Goal: Task Accomplishment & Management: Manage account settings

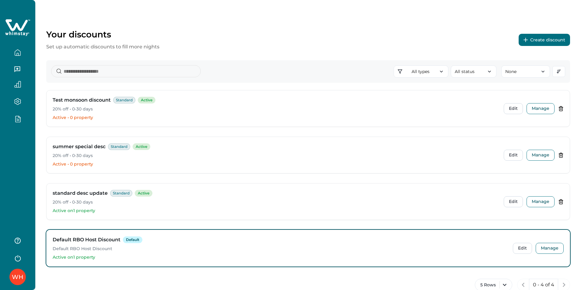
click at [13, 119] on button "button" at bounding box center [18, 118] width 26 height 7
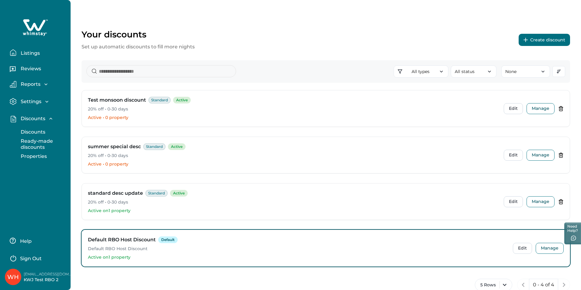
click at [29, 141] on p "Ready-made discounts" at bounding box center [44, 144] width 51 height 12
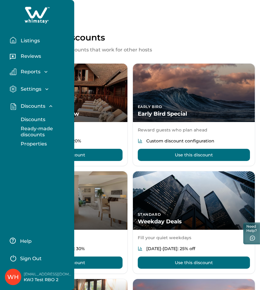
click at [211, 28] on div "Ready-made discounts Start with these proven discounts that work for other host…" at bounding box center [130, 211] width 260 height 368
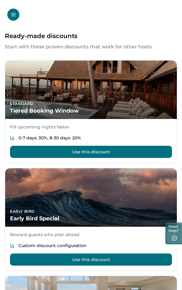
click at [10, 21] on div "WH Ready-made discounts Start with these proven discounts that work for other h…" at bounding box center [91, 145] width 182 height 290
click at [13, 17] on button "Open Menu" at bounding box center [13, 15] width 12 height 12
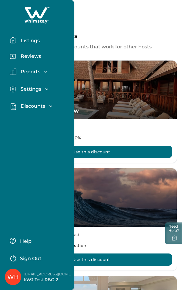
click at [28, 106] on p "Discounts" at bounding box center [32, 106] width 26 height 6
click at [35, 121] on p "Discounts" at bounding box center [32, 119] width 26 height 6
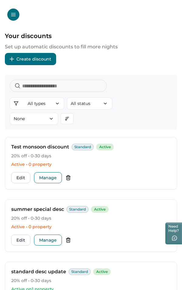
click at [15, 11] on button "Open Menu" at bounding box center [13, 15] width 12 height 12
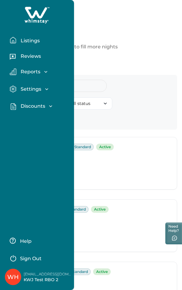
click at [40, 103] on p "Discounts" at bounding box center [32, 106] width 26 height 6
click at [38, 142] on p "Properties" at bounding box center [33, 144] width 28 height 6
